Goal: Task Accomplishment & Management: Manage account settings

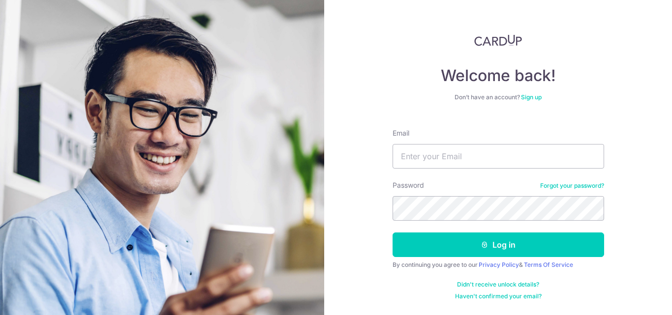
type input "[EMAIL_ADDRESS][DOMAIN_NAME]"
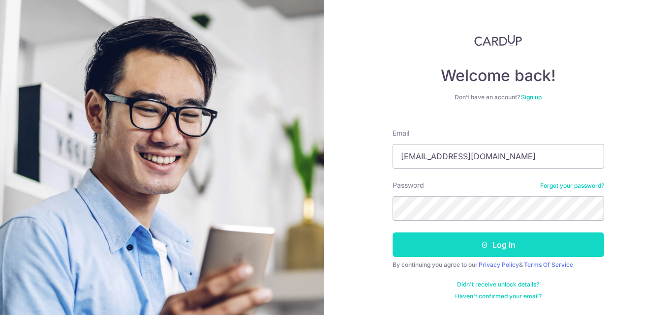
click at [403, 244] on button "Log in" at bounding box center [499, 245] width 212 height 25
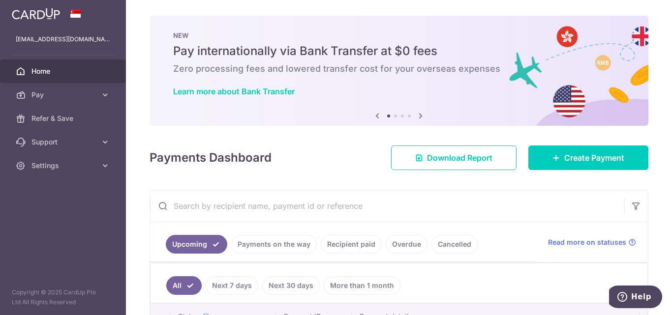
click at [300, 165] on div "Payments Dashboard Download Report Create Payment" at bounding box center [399, 156] width 499 height 29
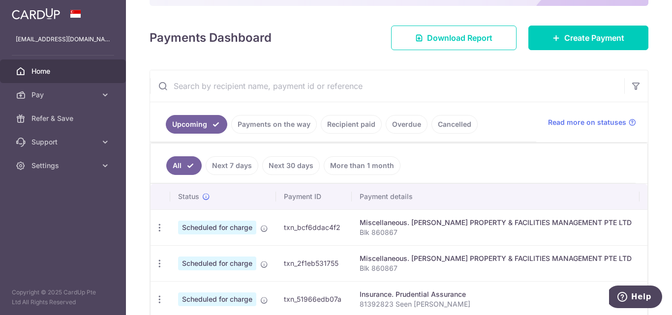
scroll to position [158, 0]
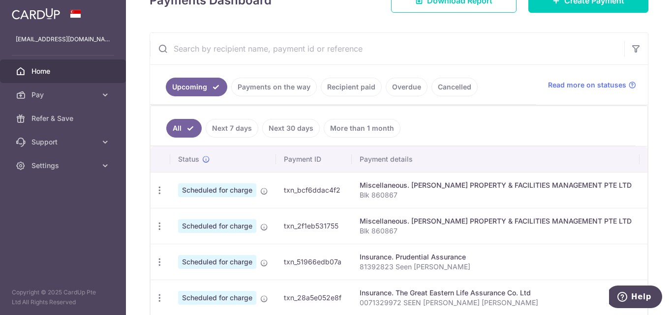
click at [300, 172] on td "txn_bcf6ddac4f2" at bounding box center [314, 190] width 76 height 36
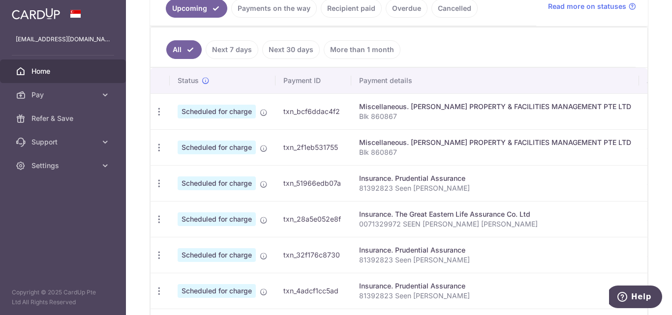
scroll to position [0, 0]
click at [161, 110] on icon "button" at bounding box center [160, 112] width 10 height 10
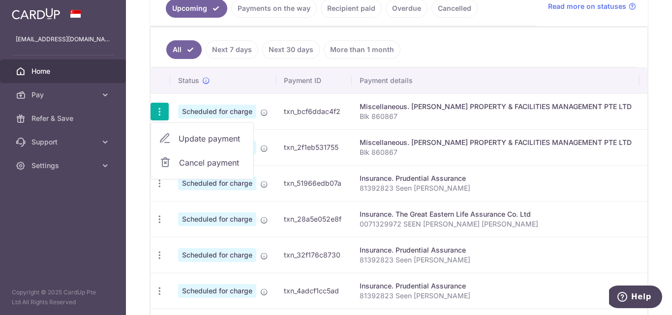
click at [189, 140] on span "Update payment" at bounding box center [212, 139] width 67 height 12
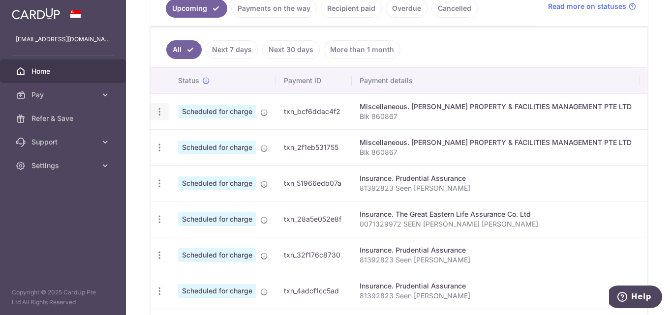
radio input "true"
type input "160.23"
type input "[DATE]"
type input "Blk 860867"
type input "REC185"
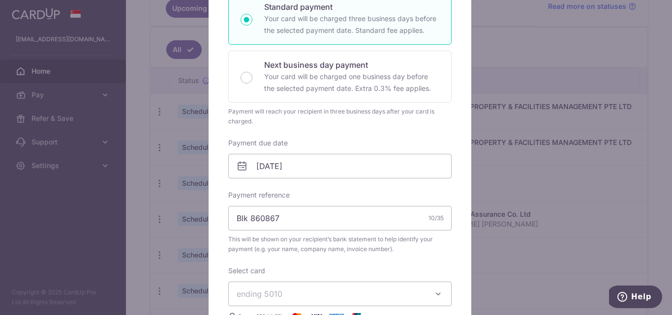
scroll to position [221, 0]
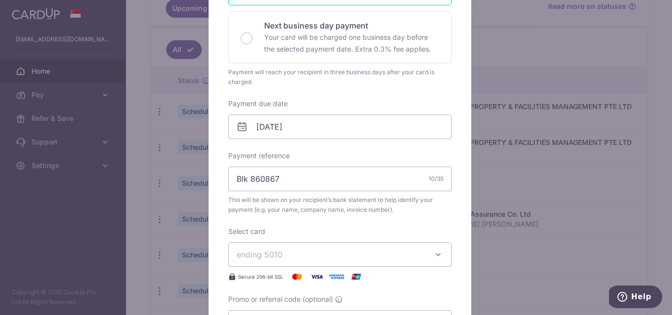
click at [330, 145] on div "Enter payment amount 160.23 160.23 SGD To change the payment amount, please can…" at bounding box center [339, 112] width 223 height 446
click at [330, 139] on input "[DATE]" at bounding box center [339, 127] width 223 height 25
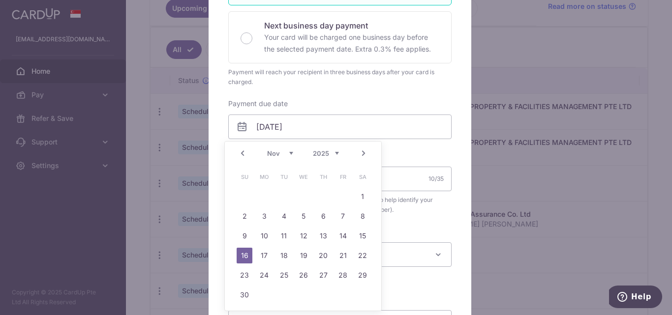
click at [366, 154] on link "Next" at bounding box center [364, 154] width 12 height 12
click at [344, 197] on link "2" at bounding box center [343, 197] width 16 height 16
type input "[DATE]"
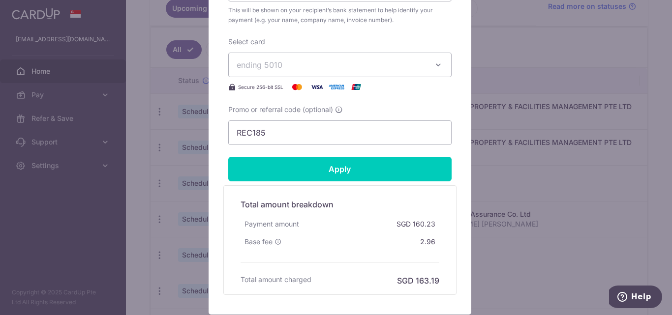
scroll to position [393, 0]
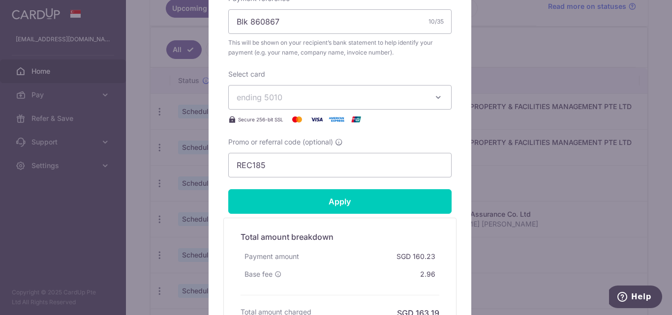
click at [369, 87] on button "ending 5010" at bounding box center [339, 97] width 223 height 25
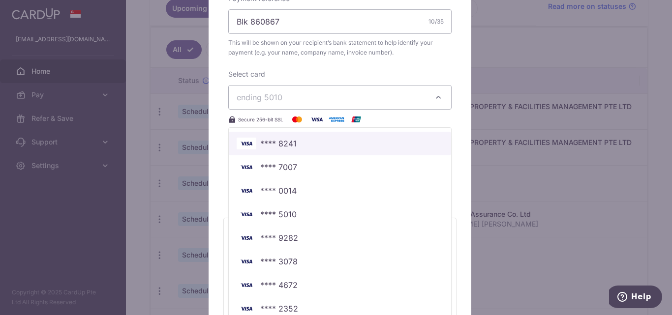
click at [287, 146] on span "**** 8241" at bounding box center [278, 144] width 36 height 12
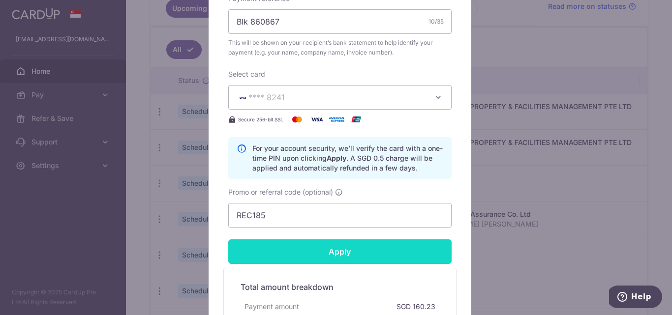
click at [308, 254] on input "Apply" at bounding box center [339, 252] width 223 height 25
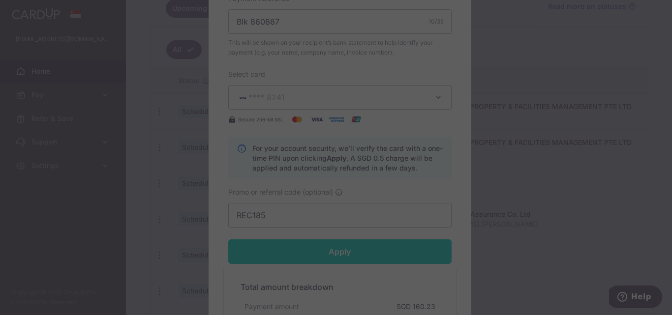
type input "Successfully Applied"
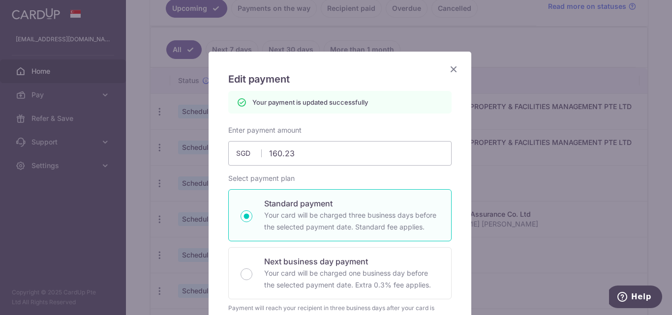
scroll to position [79, 0]
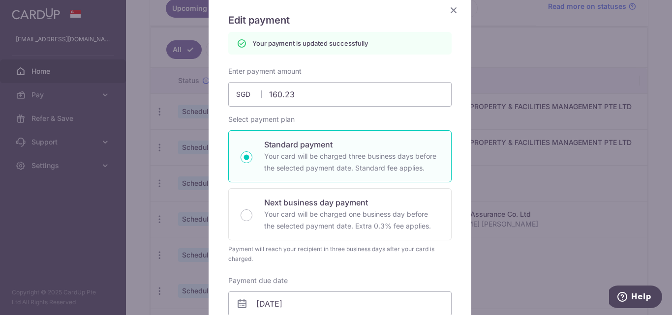
click at [449, 11] on icon "Close" at bounding box center [454, 10] width 12 height 12
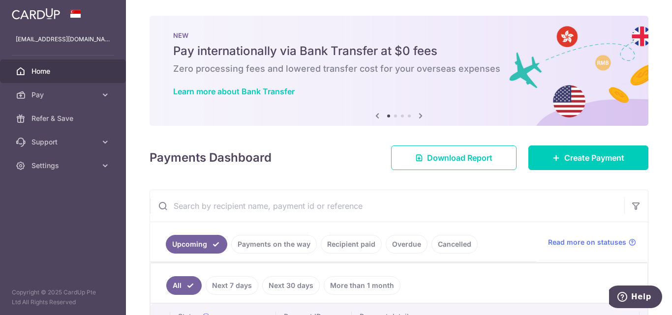
click at [305, 135] on div "× Pause Schedule Pause all future payments in this series Pause just this one p…" at bounding box center [399, 157] width 546 height 315
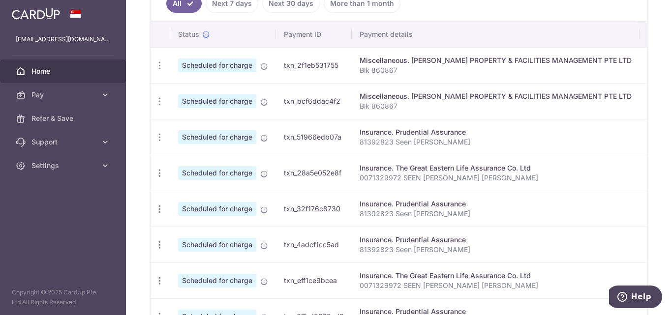
scroll to position [295, 0]
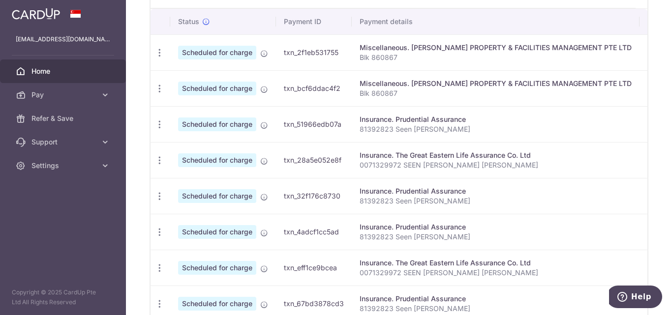
click at [368, 91] on p "Blk 860867" at bounding box center [496, 94] width 272 height 10
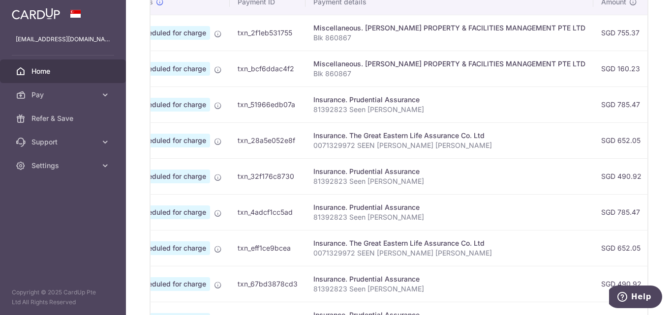
scroll to position [0, 0]
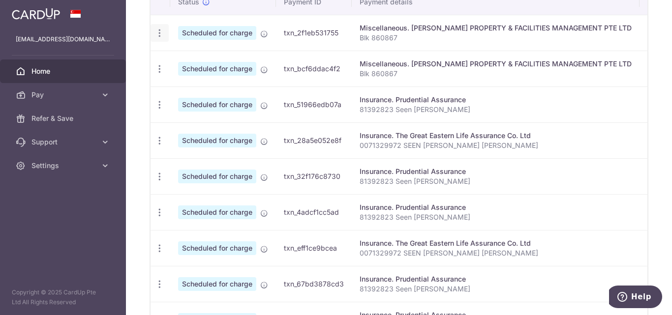
click at [157, 34] on icon "button" at bounding box center [160, 33] width 10 height 10
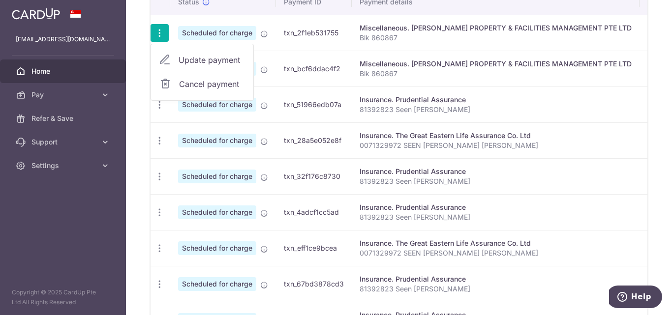
click at [191, 57] on span "Update payment" at bounding box center [212, 60] width 67 height 12
radio input "true"
type input "755.37"
type input "[DATE]"
type input "Blk 860867"
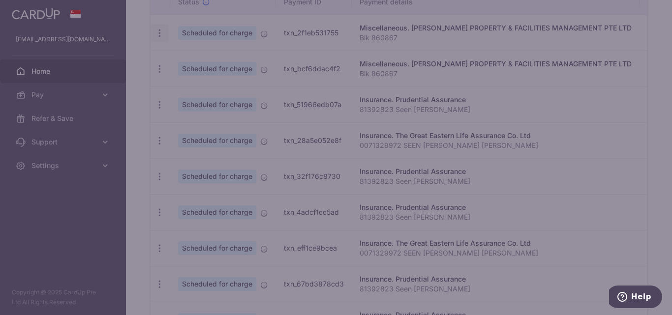
type input "REC185"
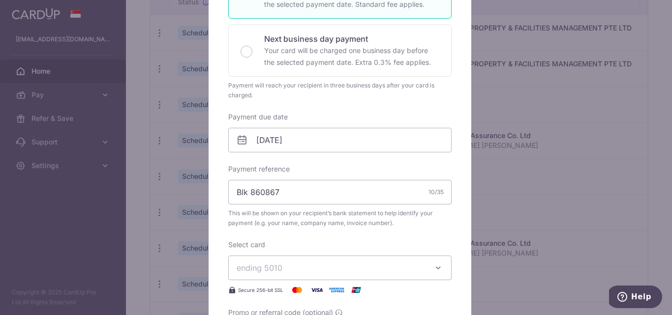
scroll to position [265, 0]
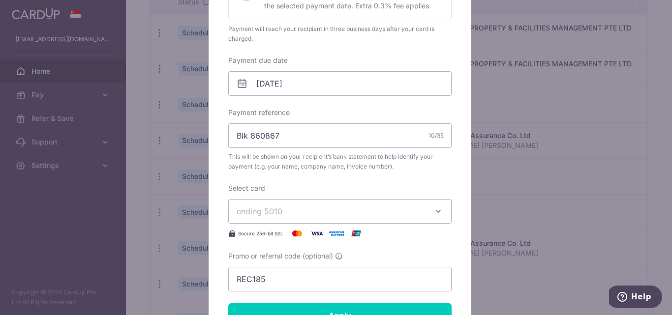
click at [418, 216] on span "ending 5010" at bounding box center [331, 212] width 189 height 12
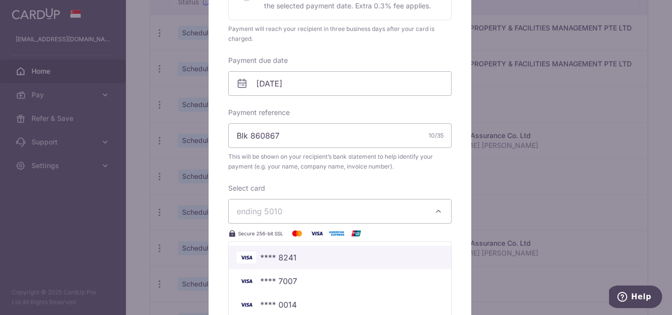
click at [332, 263] on span "**** 8241" at bounding box center [340, 258] width 207 height 12
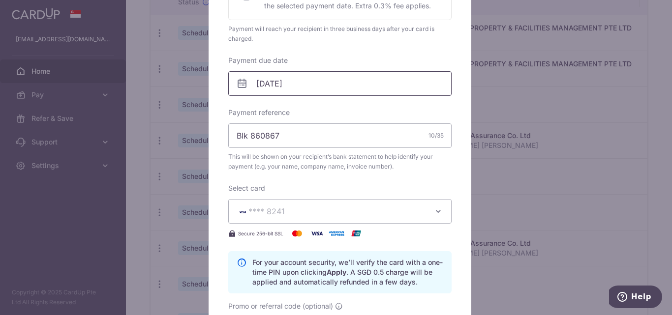
click at [372, 85] on input "[DATE]" at bounding box center [339, 83] width 223 height 25
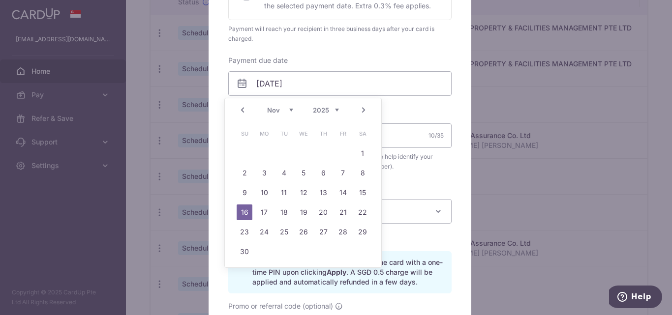
click at [365, 113] on link "Next" at bounding box center [364, 110] width 12 height 12
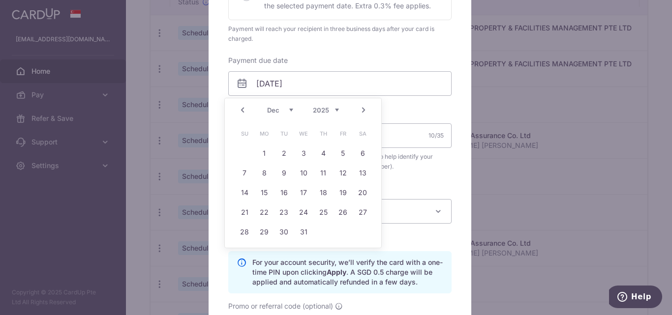
click at [365, 113] on link "Next" at bounding box center [364, 110] width 12 height 12
click at [320, 177] on link "8" at bounding box center [323, 173] width 16 height 16
type input "[DATE]"
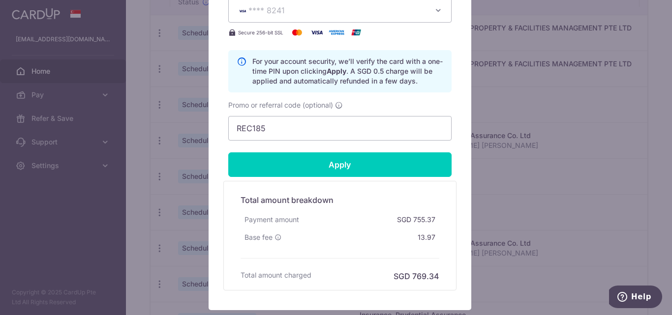
scroll to position [546, 0]
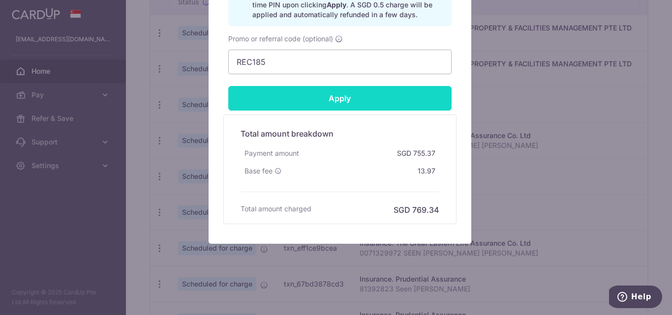
click at [350, 101] on input "Apply" at bounding box center [339, 98] width 223 height 25
type input "Successfully Applied"
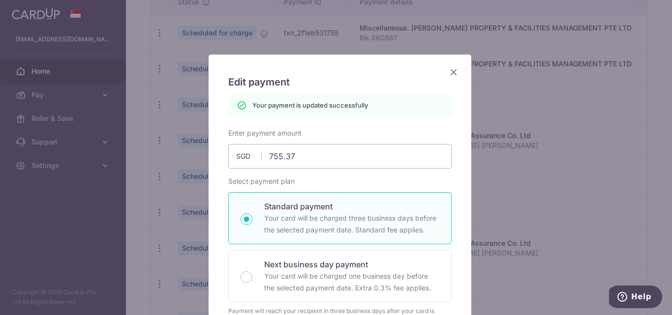
scroll to position [0, 0]
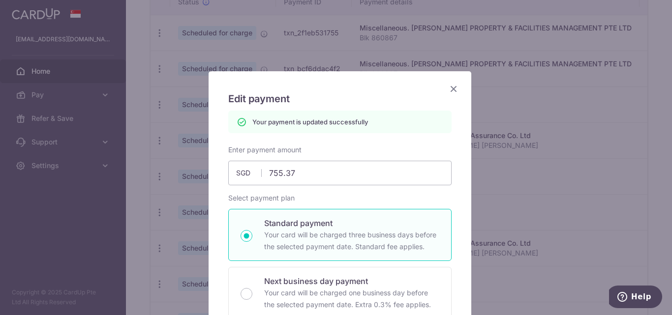
click at [450, 91] on icon "Close" at bounding box center [454, 89] width 12 height 12
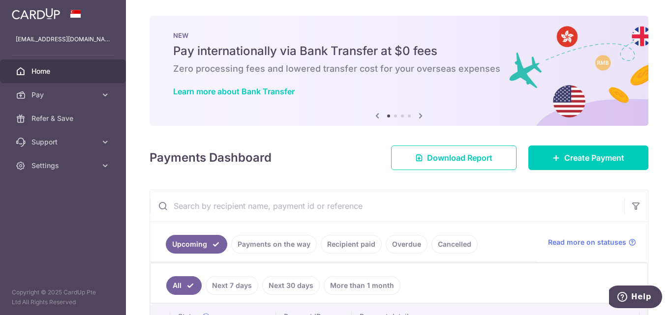
click at [283, 163] on div "Payments Dashboard Download Report Create Payment" at bounding box center [399, 156] width 499 height 29
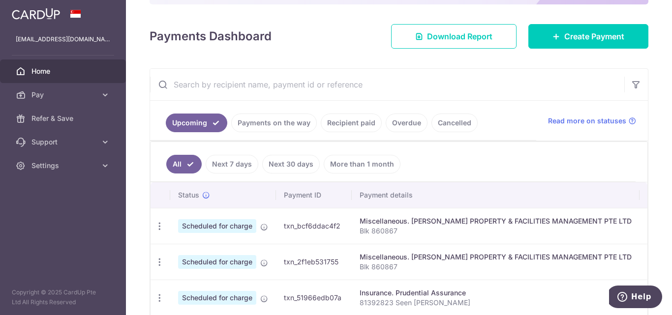
scroll to position [158, 0]
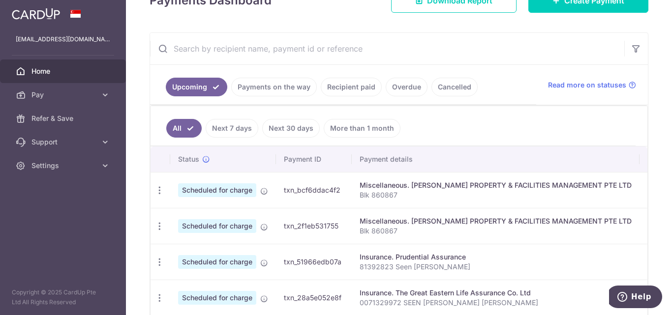
click at [283, 163] on th "Payment ID" at bounding box center [314, 160] width 76 height 26
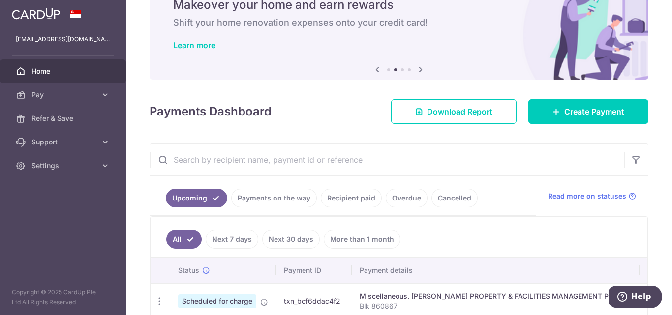
scroll to position [0, 0]
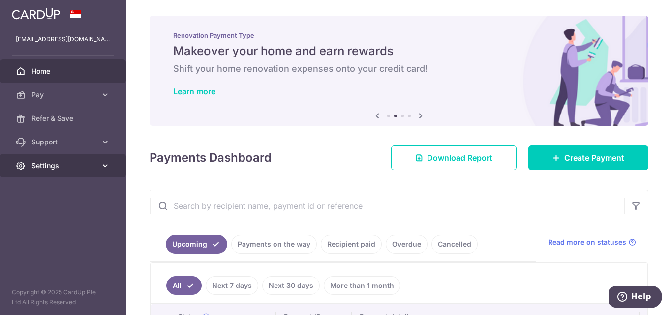
click at [56, 161] on span "Settings" at bounding box center [64, 166] width 65 height 10
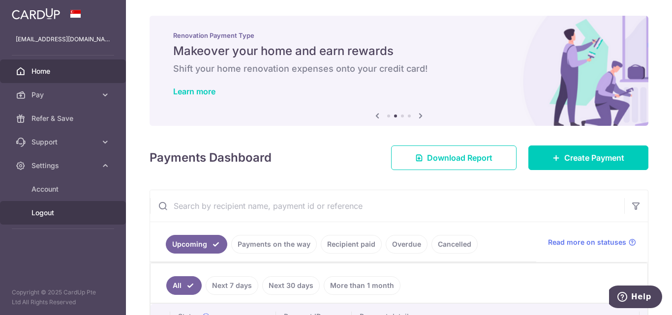
click at [50, 217] on span "Logout" at bounding box center [64, 213] width 65 height 10
